Goal: Task Accomplishment & Management: Use online tool/utility

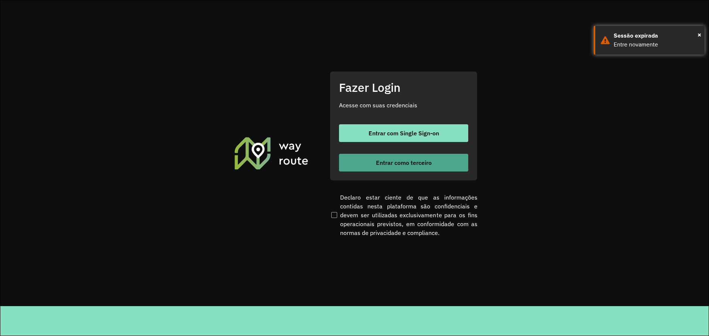
click at [414, 160] on span "Entrar como terceiro" at bounding box center [404, 163] width 56 height 6
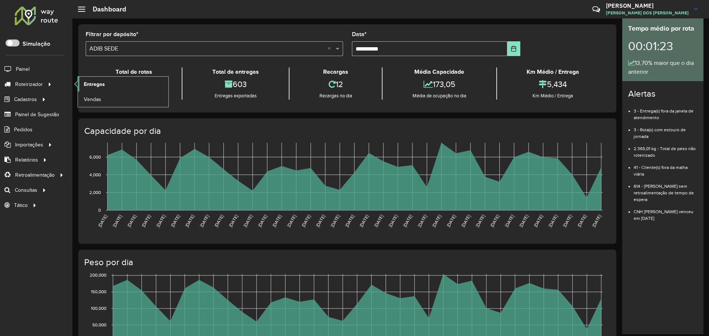
click at [92, 86] on span "Entregas" at bounding box center [94, 85] width 21 height 8
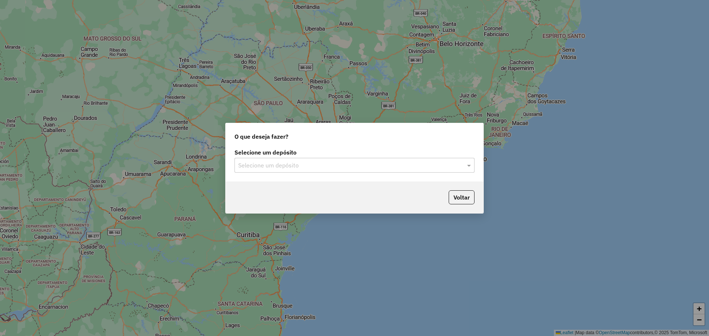
click at [290, 167] on input "text" at bounding box center [347, 165] width 218 height 9
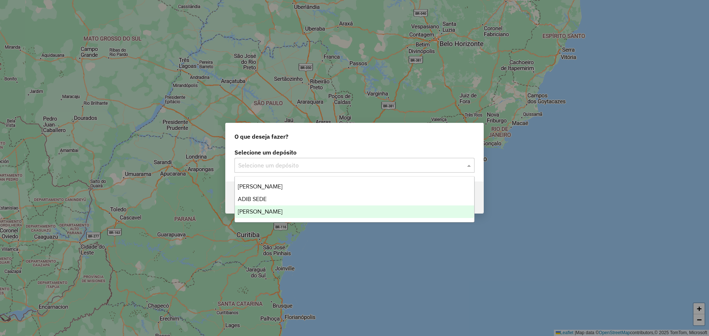
click at [267, 213] on span "[PERSON_NAME]" at bounding box center [260, 212] width 45 height 6
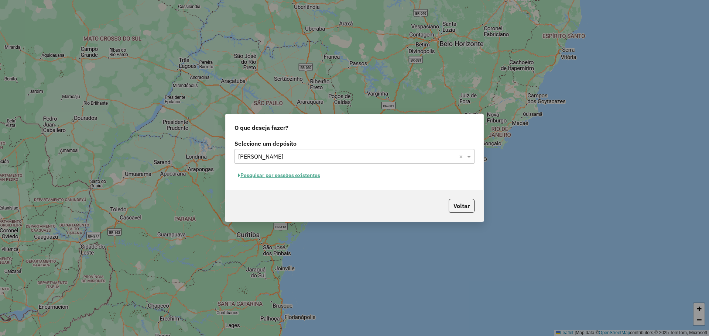
click at [279, 179] on button "Pesquisar por sessões existentes" at bounding box center [279, 175] width 89 height 11
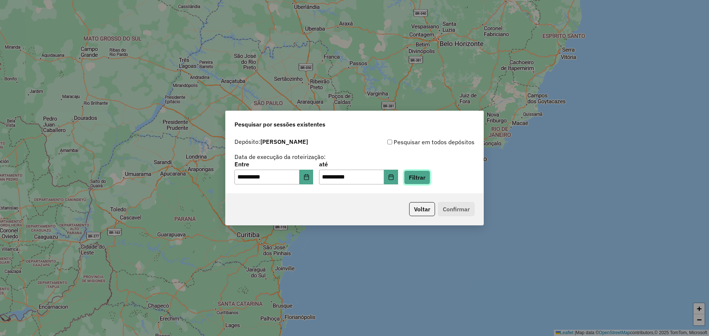
click at [430, 181] on button "Filtrar" at bounding box center [417, 178] width 26 height 14
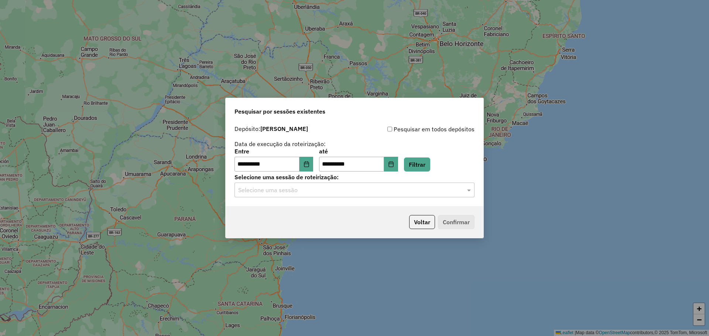
click at [451, 196] on div "Selecione uma sessão" at bounding box center [355, 190] width 240 height 15
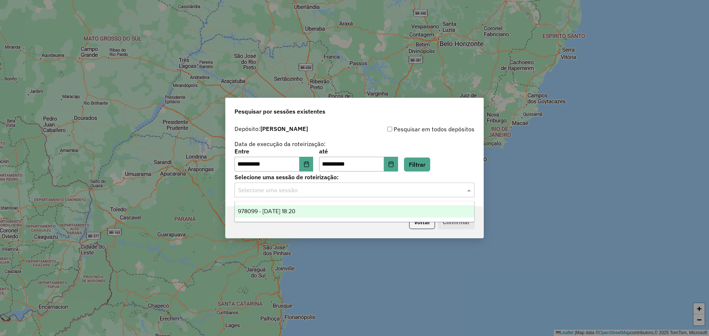
click at [314, 210] on div "978099 - 12/08/2025 18:20" at bounding box center [354, 211] width 239 height 13
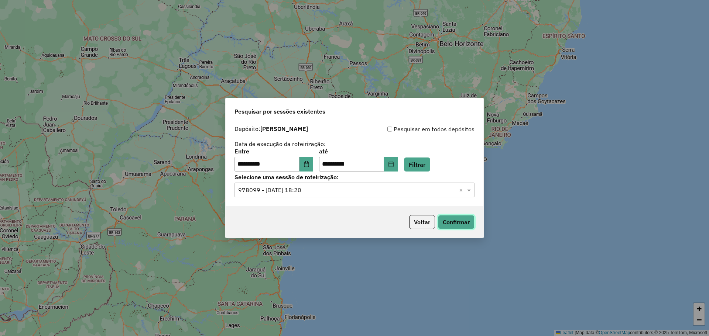
click at [451, 221] on button "Confirmar" at bounding box center [456, 222] width 37 height 14
click at [310, 167] on icon "Choose Date" at bounding box center [307, 164] width 6 height 6
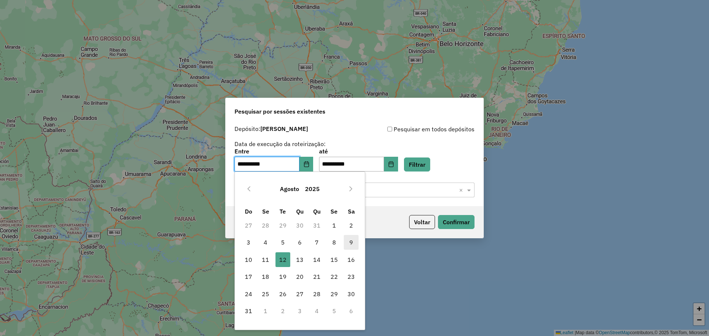
click at [350, 243] on span "9" at bounding box center [351, 242] width 15 height 15
type input "**********"
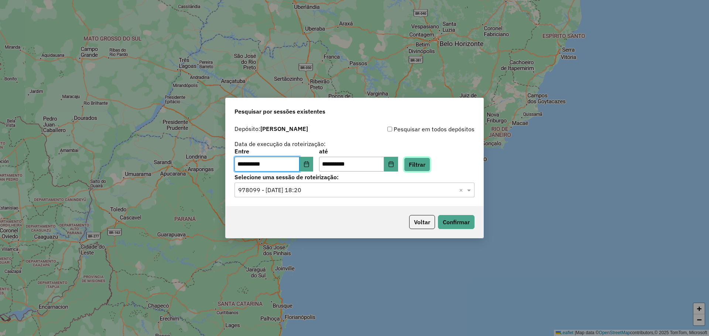
click at [430, 164] on button "Filtrar" at bounding box center [417, 165] width 26 height 14
click at [311, 198] on div "**********" at bounding box center [355, 164] width 258 height 85
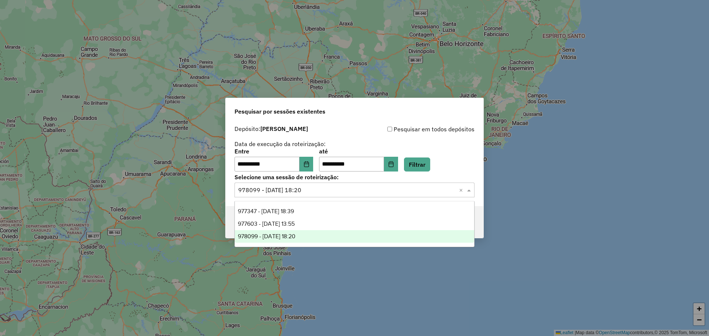
click at [311, 192] on input "text" at bounding box center [347, 190] width 218 height 9
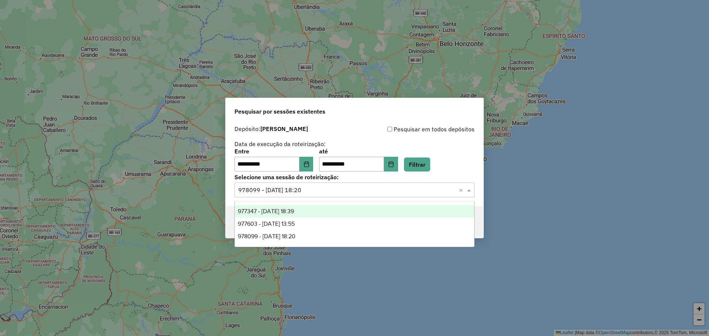
click at [309, 212] on div "977347 - 09/08/2025 18:39" at bounding box center [354, 211] width 239 height 13
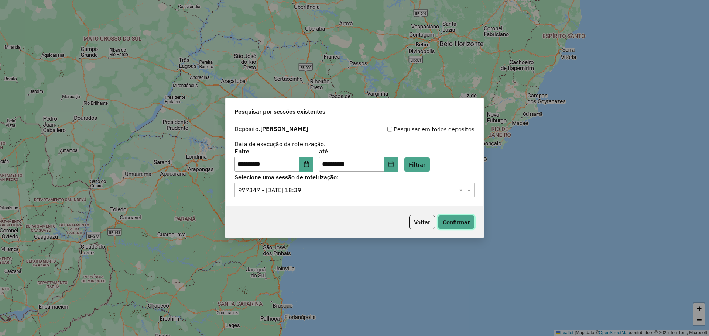
click at [455, 219] on button "Confirmar" at bounding box center [456, 222] width 37 height 14
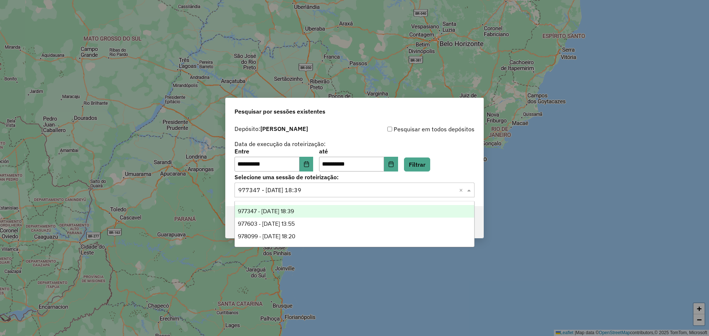
click at [315, 187] on input "text" at bounding box center [347, 190] width 218 height 9
click at [281, 113] on span "Pesquisar por sessões existentes" at bounding box center [280, 111] width 91 height 9
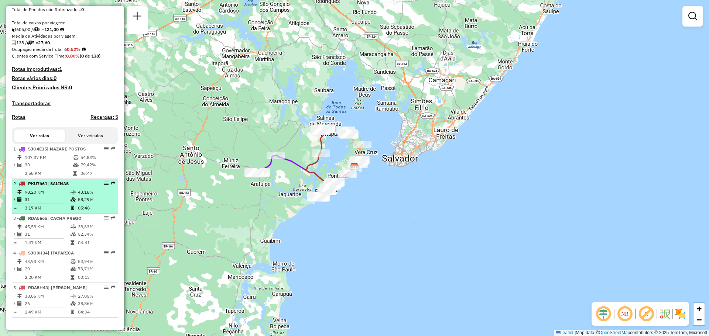
scroll to position [168, 0]
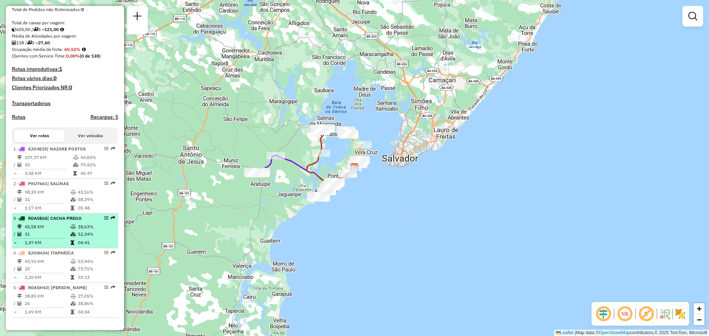
click at [72, 222] on li "3 - RDA5E65 | CACHA PREGO 45,58 KM 38,63% / 31 52,34% = 1,47 KM 04:41" at bounding box center [65, 231] width 106 height 35
select select "**********"
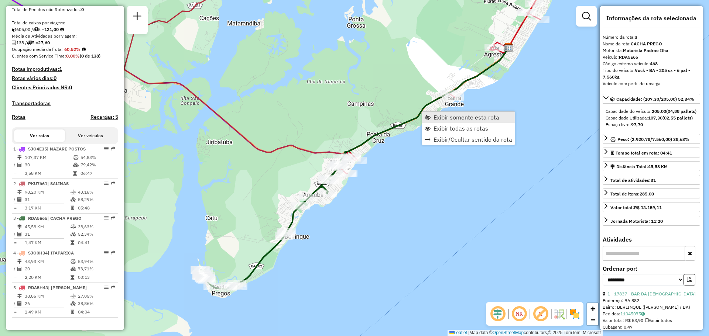
click at [431, 117] on link "Exibir somente esta rota" at bounding box center [468, 117] width 93 height 11
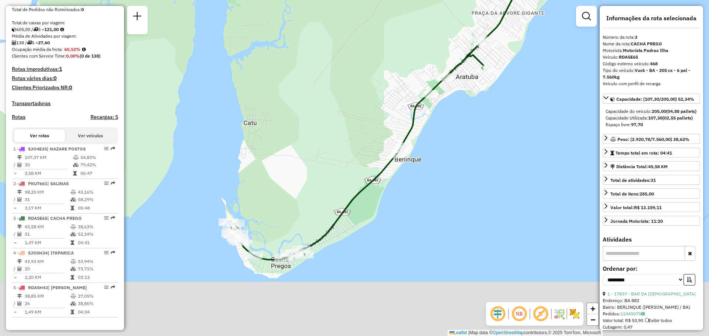
drag, startPoint x: 300, startPoint y: 215, endPoint x: 293, endPoint y: 176, distance: 39.0
click at [293, 176] on div "Janela de atendimento Grade de atendimento Capacidade Transportadoras Veículos …" at bounding box center [354, 168] width 709 height 336
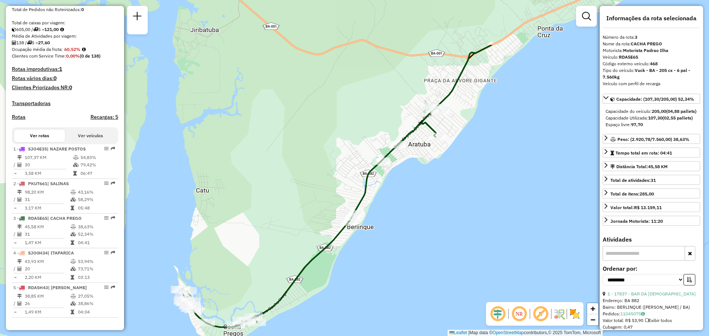
drag, startPoint x: 404, startPoint y: 127, endPoint x: 359, endPoint y: 206, distance: 90.3
click at [355, 210] on icon at bounding box center [310, 217] width 259 height 220
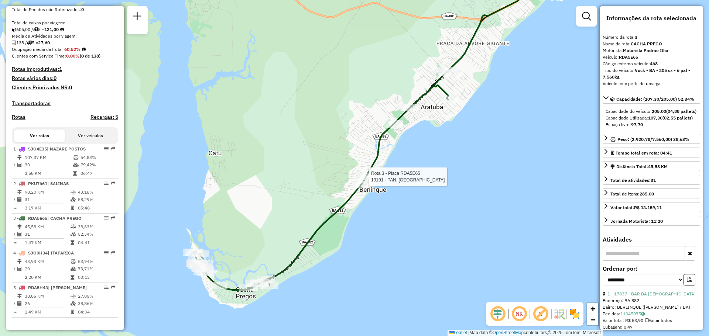
drag, startPoint x: 328, startPoint y: 172, endPoint x: 341, endPoint y: 134, distance: 40.6
click at [340, 137] on div "Rota 3 - Placa RDA5E65 19191 - PAN. PANDELY Janela de atendimento Grade de aten…" at bounding box center [354, 168] width 709 height 336
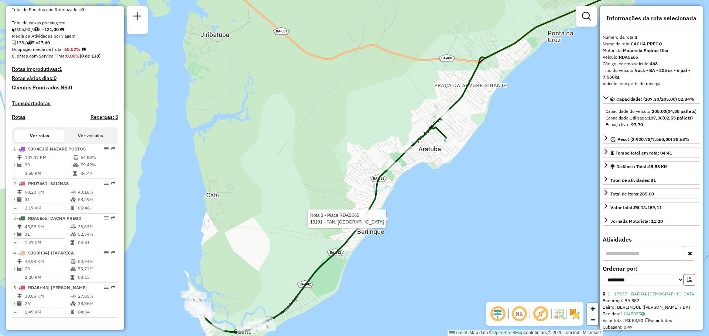
click at [334, 221] on div "Rota 3 - Placa RDA5E65 19191 - PAN. PANDELY Janela de atendimento Grade de aten…" at bounding box center [354, 168] width 709 height 336
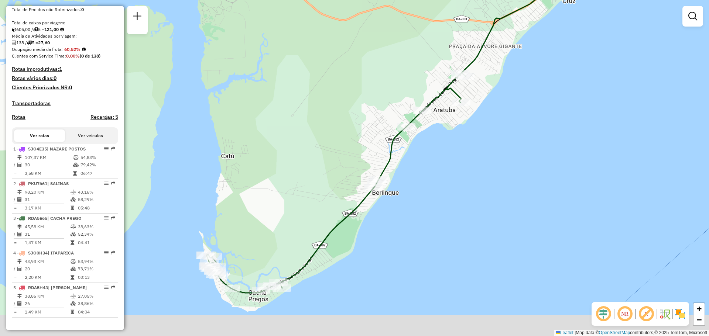
drag, startPoint x: 329, startPoint y: 233, endPoint x: 352, endPoint y: 189, distance: 49.7
click at [352, 189] on div "Janela de atendimento Grade de atendimento Capacidade Transportadoras Veículos …" at bounding box center [354, 168] width 709 height 336
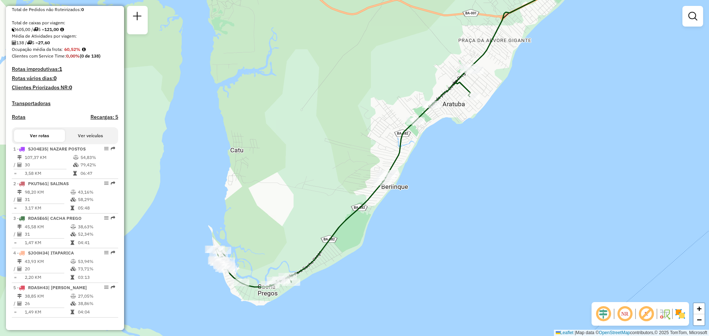
click at [366, 204] on icon at bounding box center [345, 177] width 259 height 220
select select "**********"
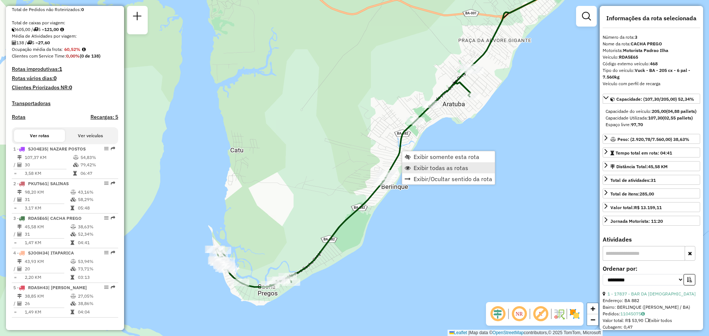
click at [421, 167] on span "Exibir todas as rotas" at bounding box center [441, 168] width 55 height 6
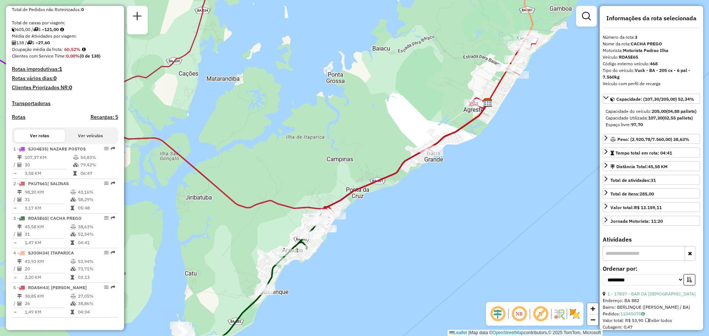
click at [411, 160] on icon at bounding box center [427, 132] width 223 height 196
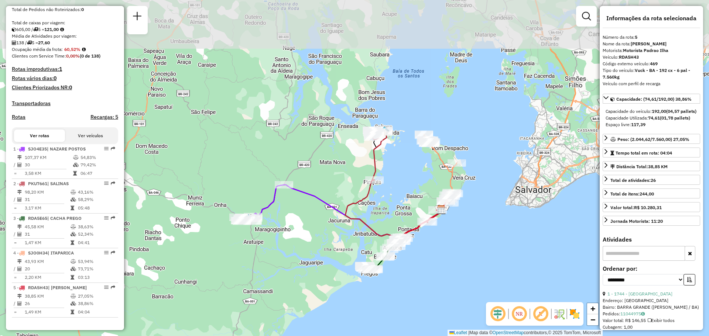
drag, startPoint x: 482, startPoint y: 169, endPoint x: 462, endPoint y: 228, distance: 61.4
click at [462, 225] on div "Janela de atendimento Grade de atendimento Capacidade Transportadoras Veículos …" at bounding box center [354, 168] width 709 height 336
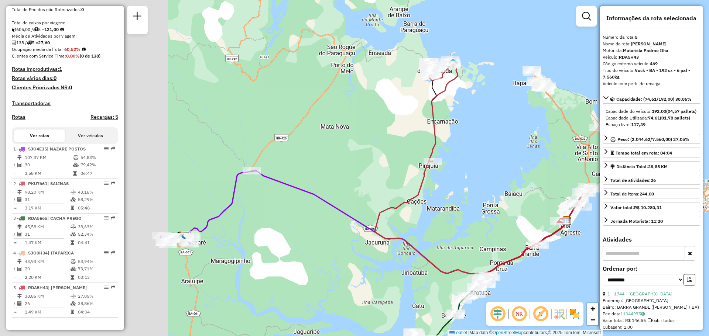
drag, startPoint x: 416, startPoint y: 198, endPoint x: 587, endPoint y: 256, distance: 180.9
click at [587, 256] on div "Janela de atendimento Grade de atendimento Capacidade Transportadoras Veículos …" at bounding box center [354, 168] width 709 height 336
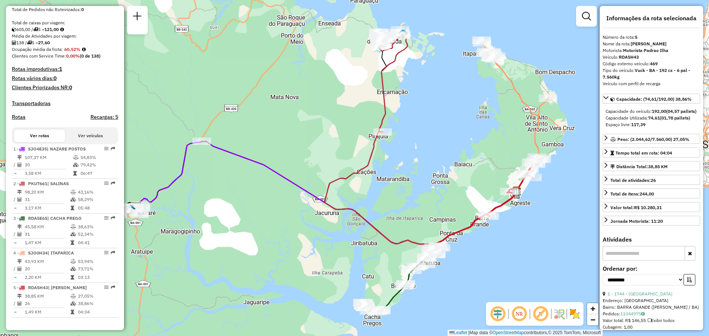
drag, startPoint x: 587, startPoint y: 256, endPoint x: 537, endPoint y: 226, distance: 58.3
click at [537, 226] on div "Janela de atendimento Grade de atendimento Capacidade Transportadoras Veículos …" at bounding box center [354, 168] width 709 height 336
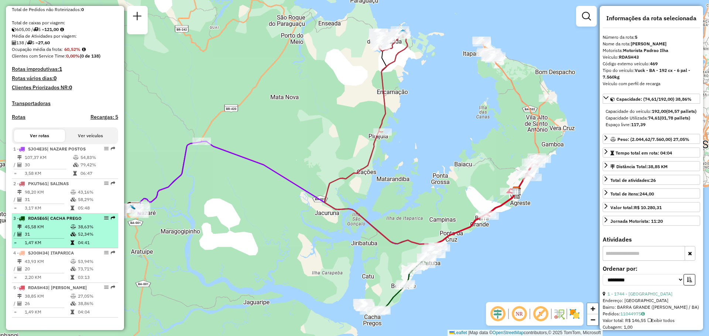
click at [74, 229] on icon at bounding box center [74, 227] width 6 height 4
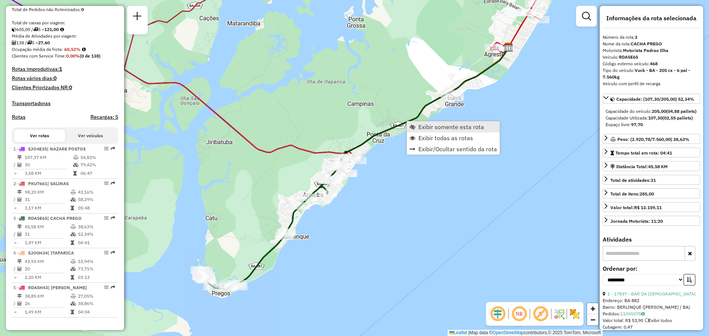
click at [424, 125] on span "Exibir somente esta rota" at bounding box center [451, 127] width 66 height 6
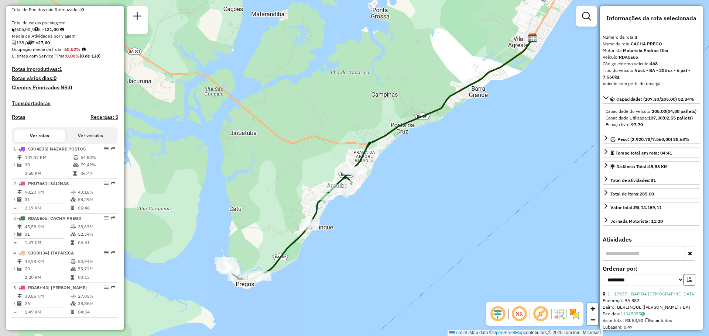
drag, startPoint x: 341, startPoint y: 218, endPoint x: 405, endPoint y: 191, distance: 69.9
click at [405, 191] on div "Janela de atendimento Grade de atendimento Capacidade Transportadoras Veículos …" at bounding box center [354, 168] width 709 height 336
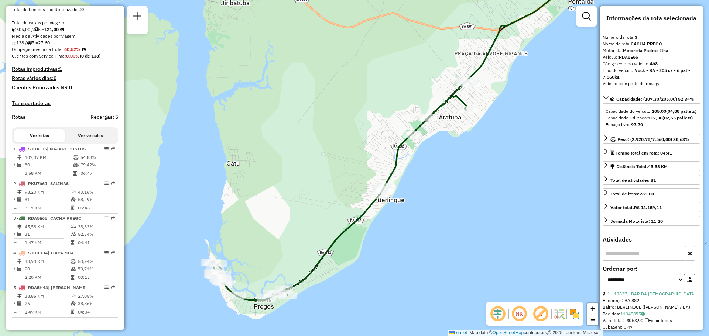
drag, startPoint x: 405, startPoint y: 191, endPoint x: 492, endPoint y: 157, distance: 93.1
click at [492, 157] on div "Janela de atendimento Grade de atendimento Capacidade Transportadoras Veículos …" at bounding box center [354, 168] width 709 height 336
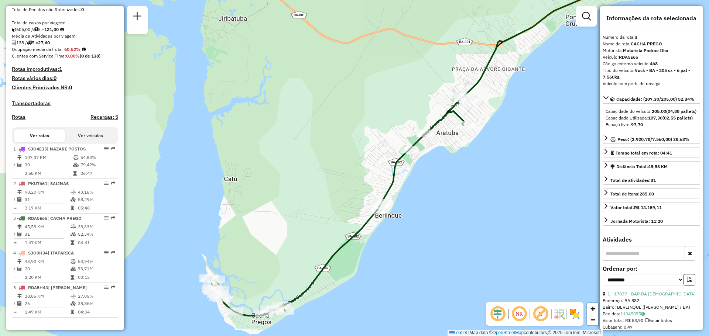
drag, startPoint x: 275, startPoint y: 105, endPoint x: 273, endPoint y: 120, distance: 15.7
click at [273, 120] on div "Janela de atendimento Grade de atendimento Capacidade Transportadoras Veículos …" at bounding box center [354, 168] width 709 height 336
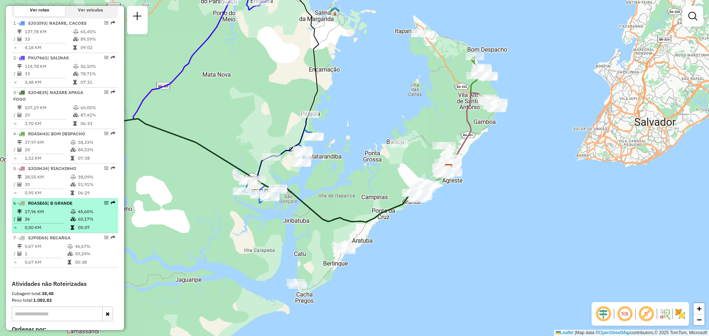
scroll to position [287, 0]
click at [70, 216] on td at bounding box center [73, 212] width 7 height 7
select select "**********"
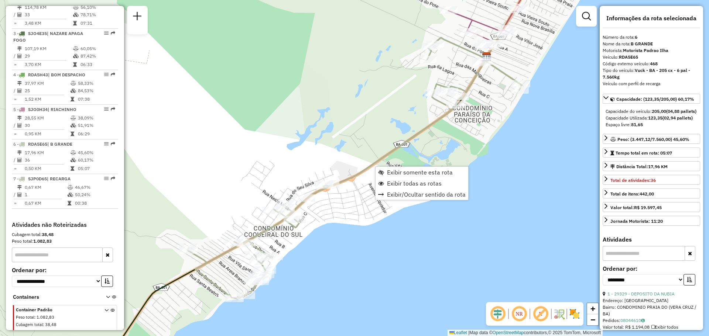
scroll to position [361, 0]
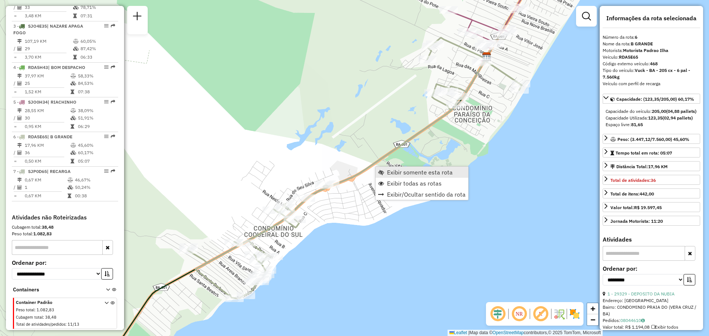
click at [388, 176] on link "Exibir somente esta rota" at bounding box center [422, 172] width 93 height 11
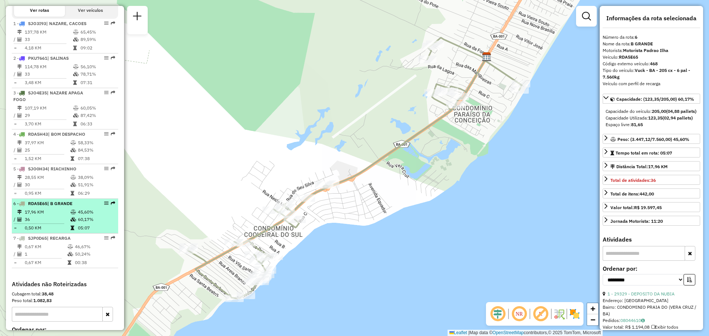
scroll to position [287, 0]
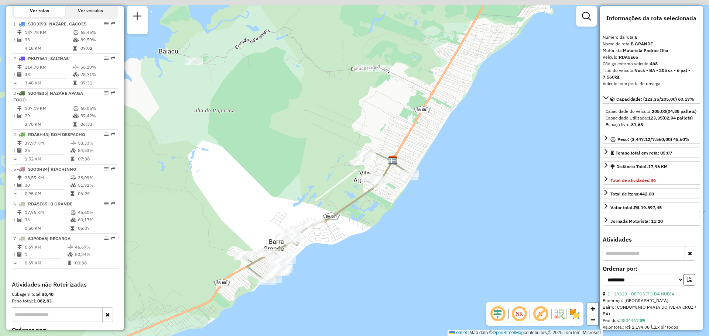
click at [411, 143] on div "Janela de atendimento Grade de atendimento Capacidade Transportadoras Veículos …" at bounding box center [354, 168] width 709 height 336
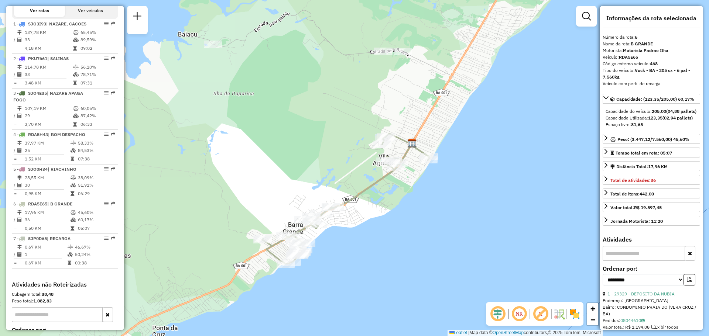
drag, startPoint x: 316, startPoint y: 187, endPoint x: 335, endPoint y: 170, distance: 26.1
click at [335, 170] on div "Janela de atendimento Grade de atendimento Capacidade Transportadoras Veículos …" at bounding box center [354, 168] width 709 height 336
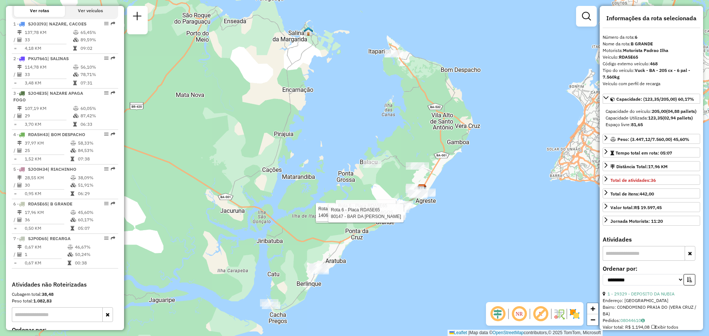
drag, startPoint x: 431, startPoint y: 232, endPoint x: 427, endPoint y: 276, distance: 43.8
click at [428, 275] on div "Rota 6 - Placa RDA5E65 26208 - MERCADINHO ACESSO 2 Rota 6 - Placa RDA5E65 14063…" at bounding box center [354, 168] width 709 height 336
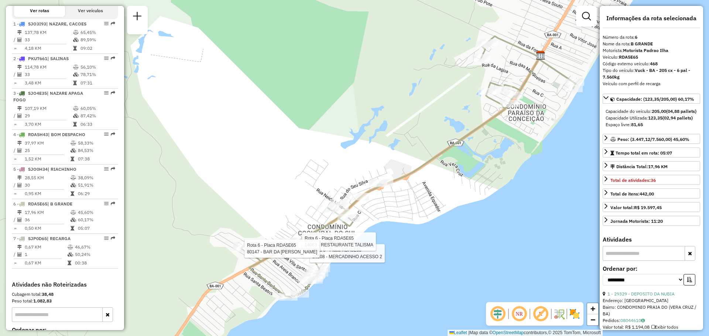
drag, startPoint x: 489, startPoint y: 232, endPoint x: 454, endPoint y: 213, distance: 40.6
click at [454, 213] on div "Rota 6 - Placa RDA5E65 26208 - MERCADINHO ACESSO 2 Rota 6 - Placa RDA5E65 14063…" at bounding box center [354, 168] width 709 height 336
click at [385, 293] on div "Rota 6 - Placa RDA5E65 26208 - MERCADINHO ACESSO 2 Rota 6 - Placa RDA5E65 14063…" at bounding box center [354, 168] width 709 height 336
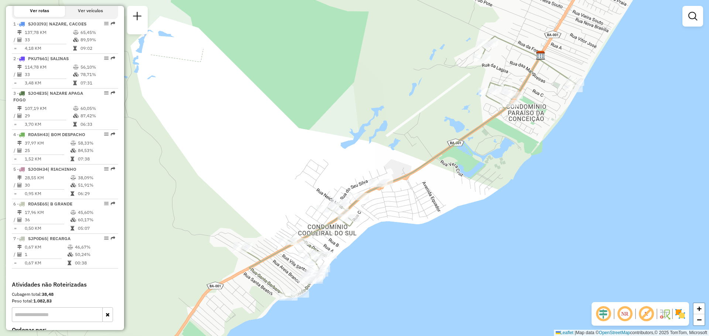
click at [429, 163] on icon at bounding box center [408, 166] width 335 height 261
select select "**********"
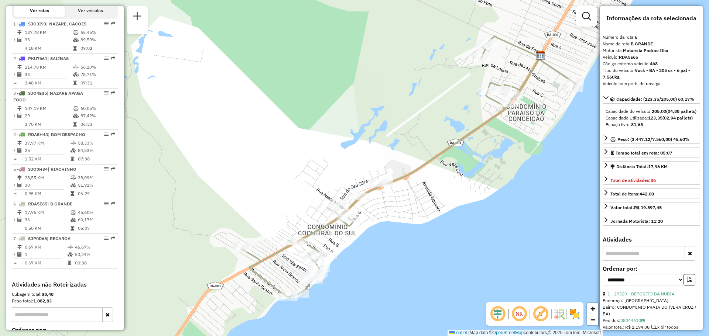
scroll to position [361, 0]
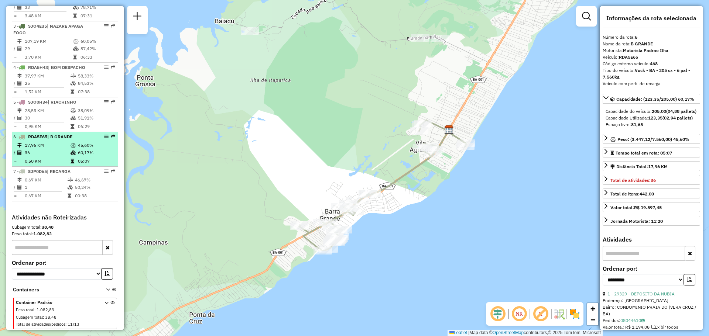
click at [78, 150] on td "60,17%" at bounding box center [96, 152] width 37 height 7
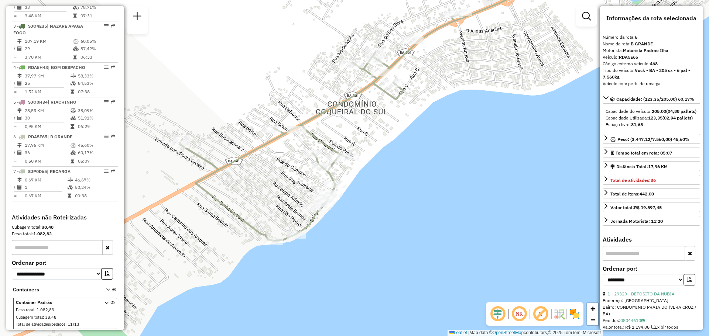
drag, startPoint x: 253, startPoint y: 246, endPoint x: 349, endPoint y: 205, distance: 104.6
click at [349, 205] on div "Janela de atendimento Grade de atendimento Capacidade Transportadoras Veículos …" at bounding box center [354, 168] width 709 height 336
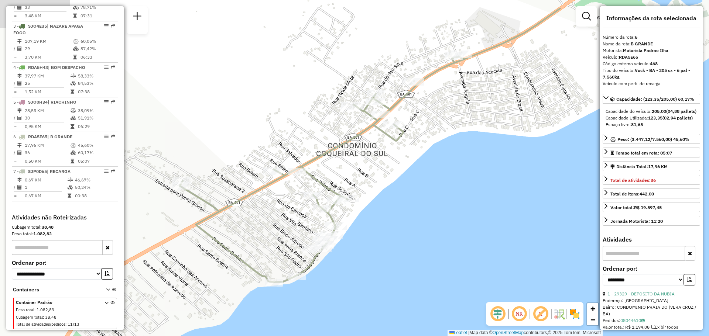
drag, startPoint x: 374, startPoint y: 201, endPoint x: 367, endPoint y: 249, distance: 48.1
click at [368, 249] on div "Janela de atendimento Grade de atendimento Capacidade Transportadoras Veículos …" at bounding box center [354, 168] width 709 height 336
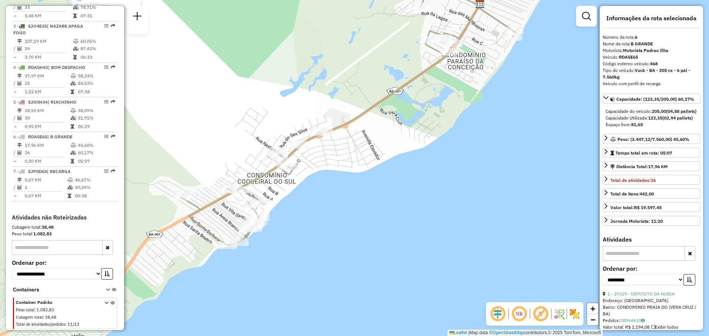
drag, startPoint x: 430, startPoint y: 238, endPoint x: 344, endPoint y: 209, distance: 90.5
click at [344, 209] on div "Janela de atendimento Grade de atendimento Capacidade Transportadoras Veículos …" at bounding box center [354, 168] width 709 height 336
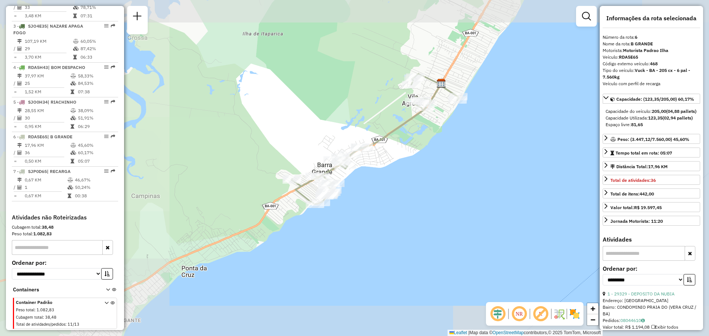
drag, startPoint x: 334, startPoint y: 217, endPoint x: 372, endPoint y: 183, distance: 50.5
click at [375, 182] on div "Janela de atendimento Grade de atendimento Capacidade Transportadoras Veículos …" at bounding box center [354, 168] width 709 height 336
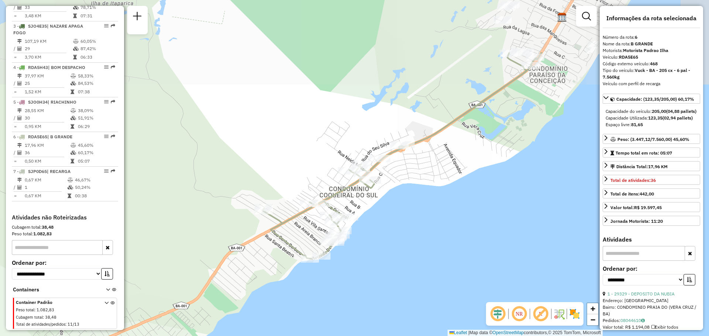
drag, startPoint x: 393, startPoint y: 174, endPoint x: 381, endPoint y: 269, distance: 95.3
click at [381, 269] on div "Janela de atendimento Grade de atendimento Capacidade Transportadoras Veículos …" at bounding box center [354, 168] width 709 height 336
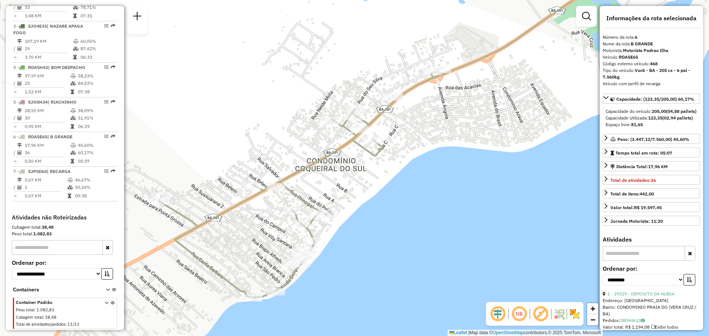
drag, startPoint x: 329, startPoint y: 221, endPoint x: 349, endPoint y: 253, distance: 37.4
click at [349, 253] on div "Janela de atendimento Grade de atendimento Capacidade Transportadoras Veículos …" at bounding box center [354, 168] width 709 height 336
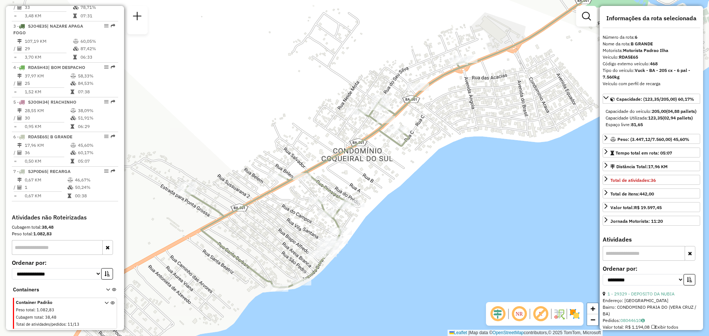
drag, startPoint x: 373, startPoint y: 212, endPoint x: 385, endPoint y: 200, distance: 16.7
click at [385, 200] on div "Janela de atendimento Grade de atendimento Capacidade Transportadoras Veículos …" at bounding box center [354, 168] width 709 height 336
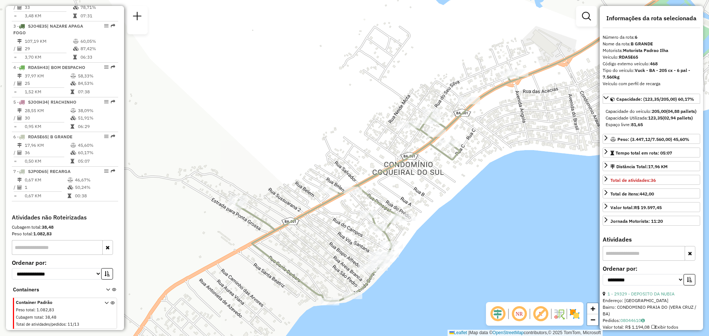
drag, startPoint x: 463, startPoint y: 166, endPoint x: 445, endPoint y: 182, distance: 23.8
click at [445, 182] on div "Janela de atendimento Grade de atendimento Capacidade Transportadoras Veículos …" at bounding box center [354, 168] width 709 height 336
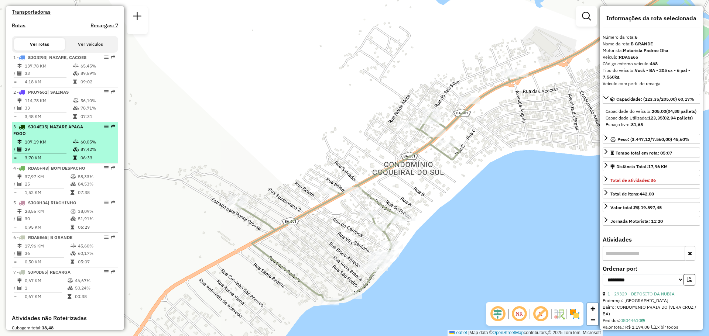
scroll to position [250, 0]
